Goal: Find specific page/section: Find specific page/section

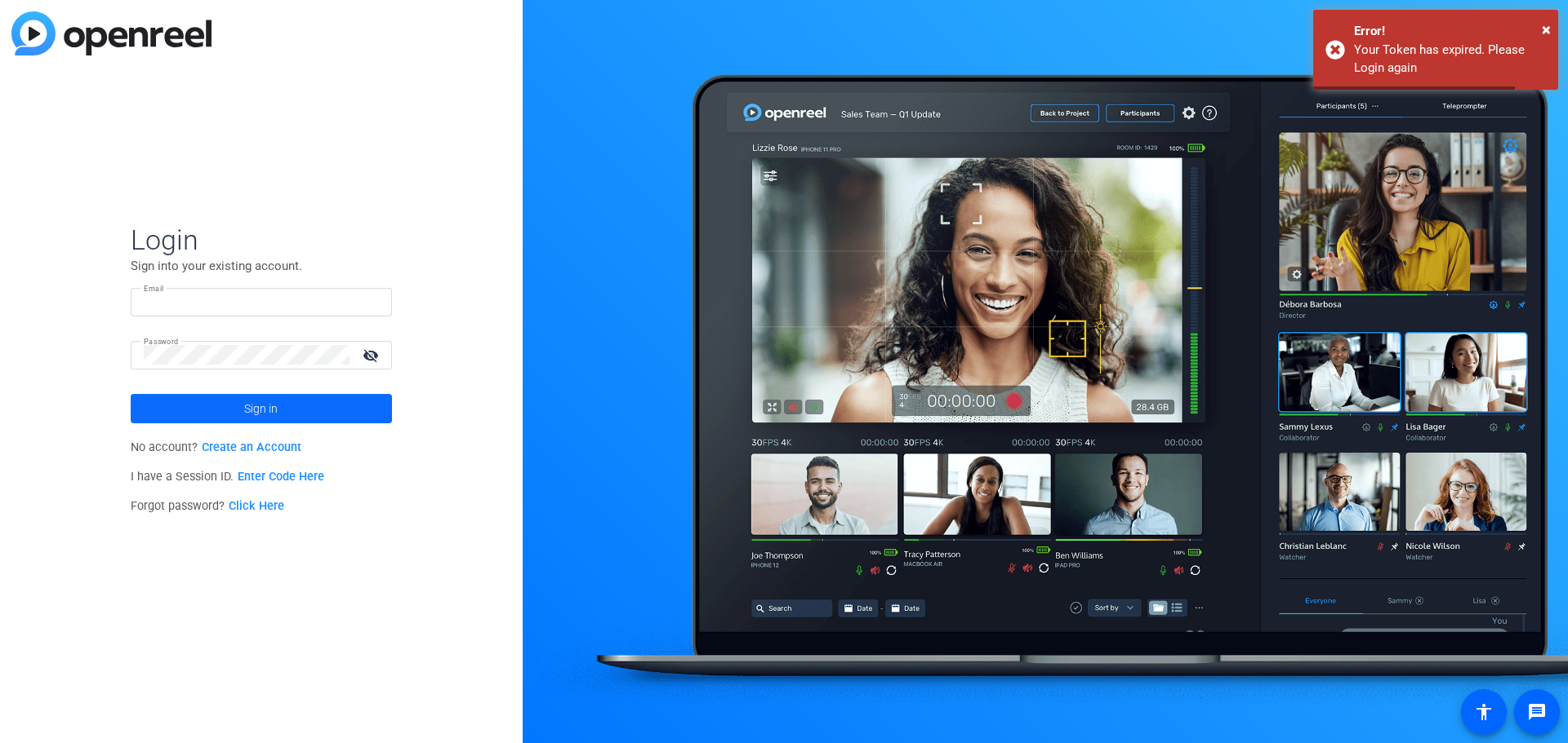
type input "[EMAIL_ADDRESS][DOMAIN_NAME]"
click at [279, 409] on span at bounding box center [262, 408] width 262 height 39
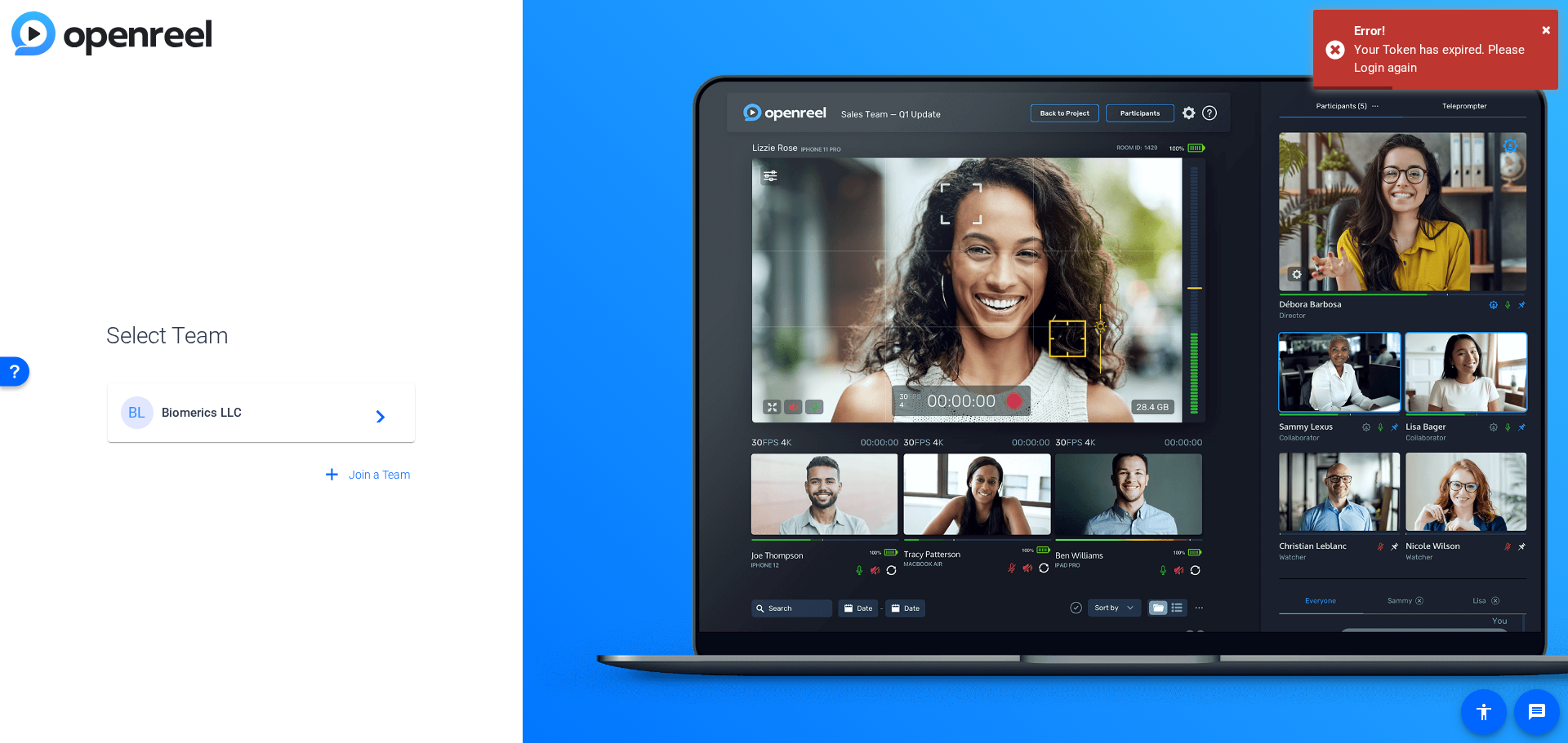
click at [192, 426] on mat-card-content "BL Biomerics LLC navigate_next" at bounding box center [261, 412] width 307 height 59
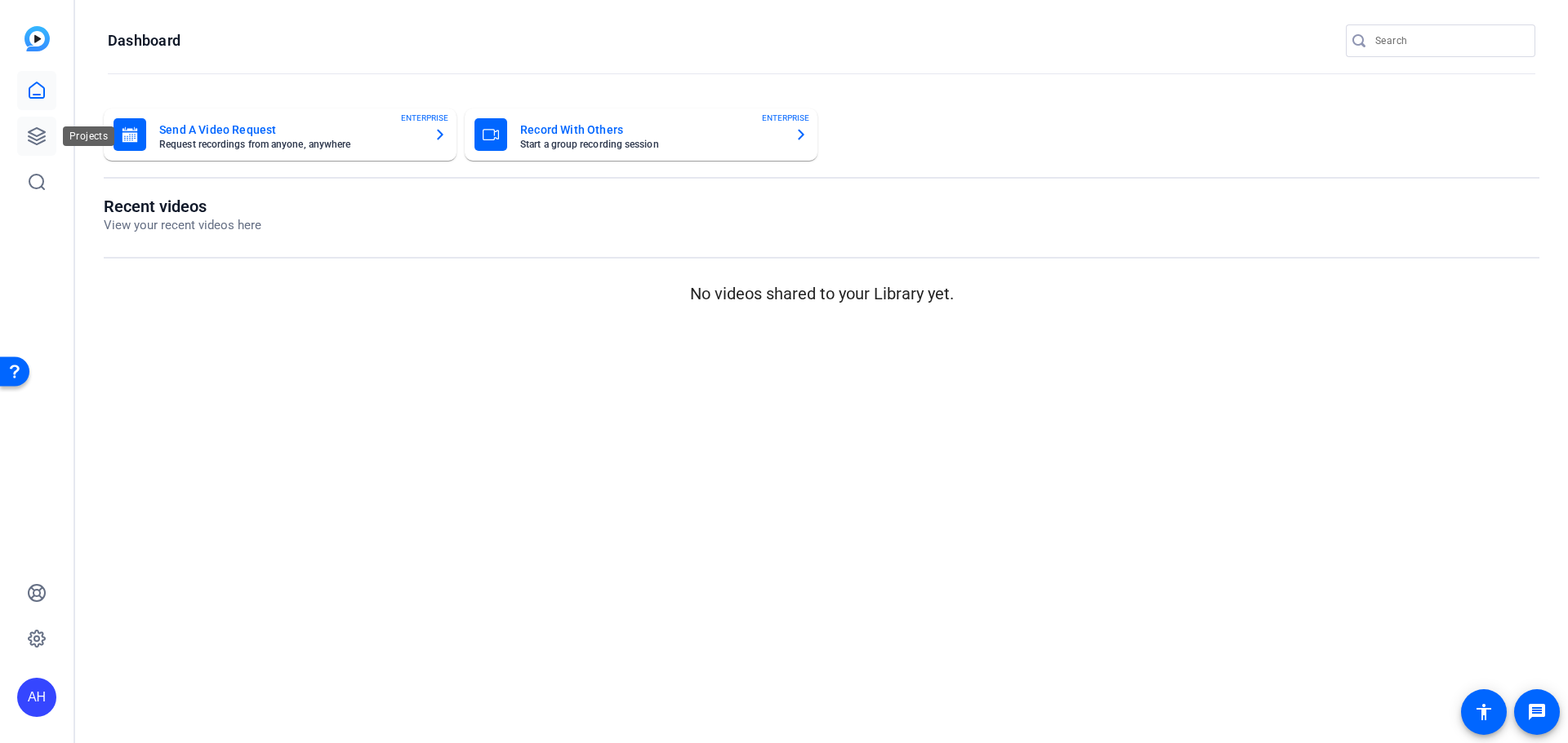
click at [27, 130] on icon at bounding box center [37, 136] width 20 height 20
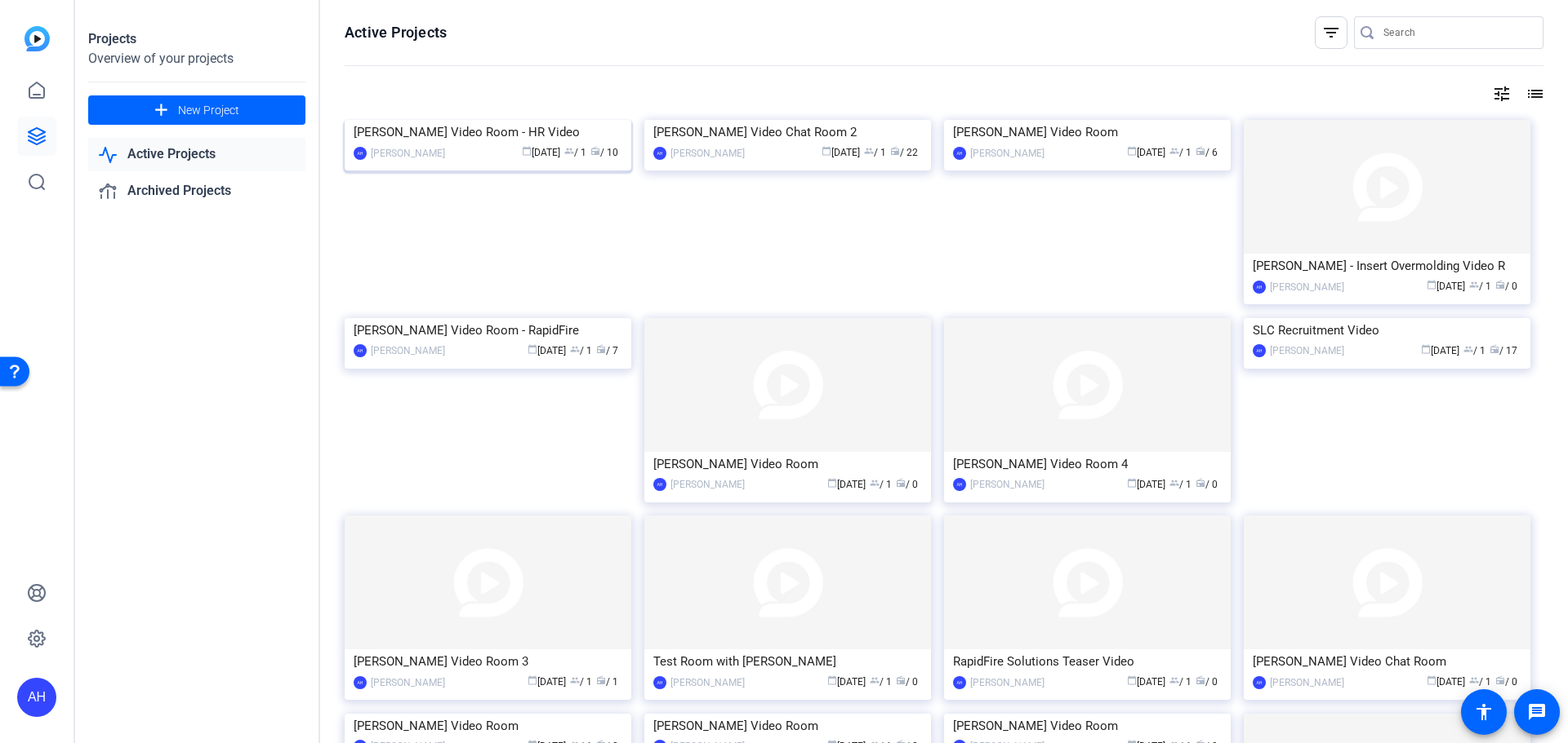
click at [453, 144] on div "[PERSON_NAME] Video Room - HR Video" at bounding box center [488, 132] width 269 height 24
